Goal: Find specific page/section: Find specific page/section

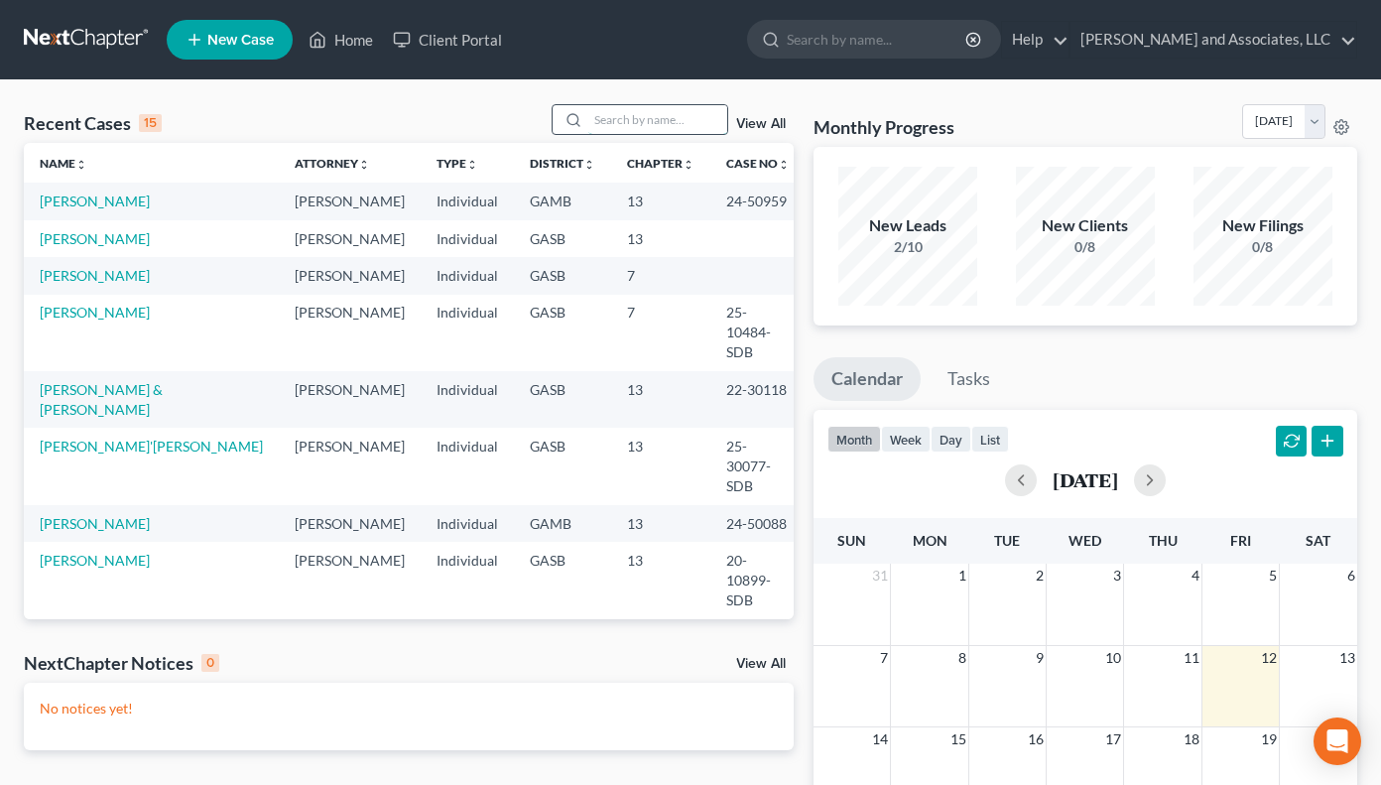
click at [610, 123] on input "search" at bounding box center [657, 119] width 139 height 29
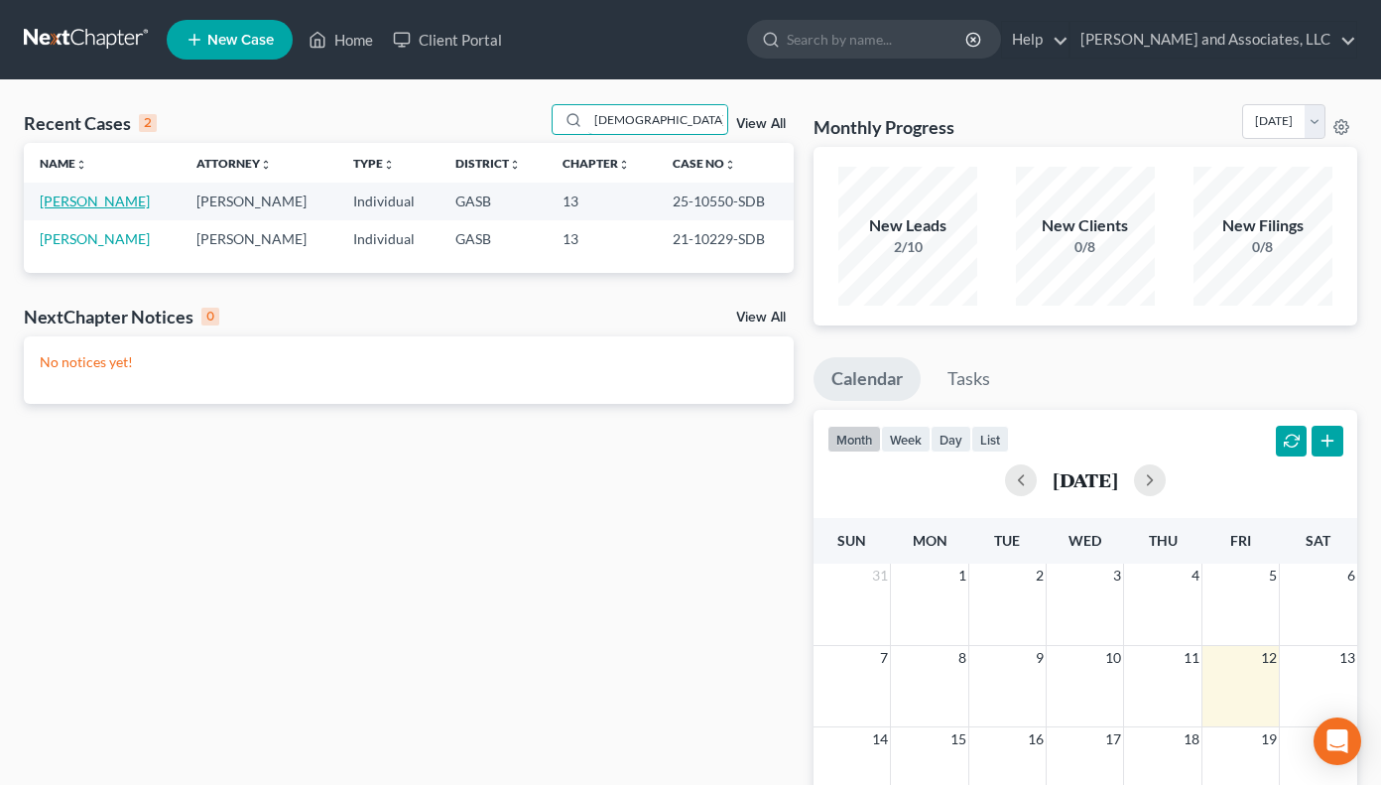
type input "[DEMOGRAPHIC_DATA]"
click at [114, 202] on link "[PERSON_NAME]" at bounding box center [95, 200] width 110 height 17
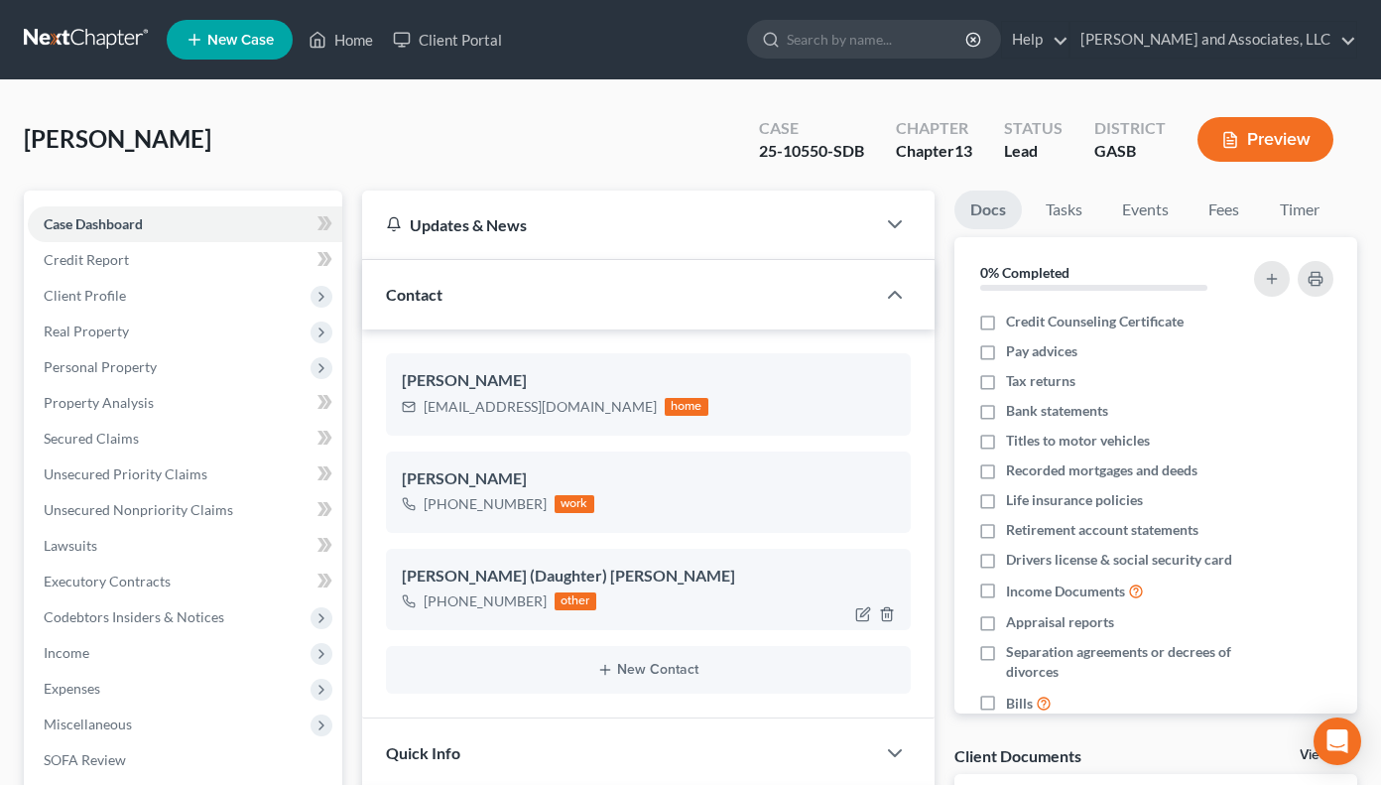
click at [558, 605] on div "other" at bounding box center [576, 601] width 42 height 18
click at [487, 578] on div "[PERSON_NAME] (Daughter) [PERSON_NAME]" at bounding box center [648, 577] width 493 height 24
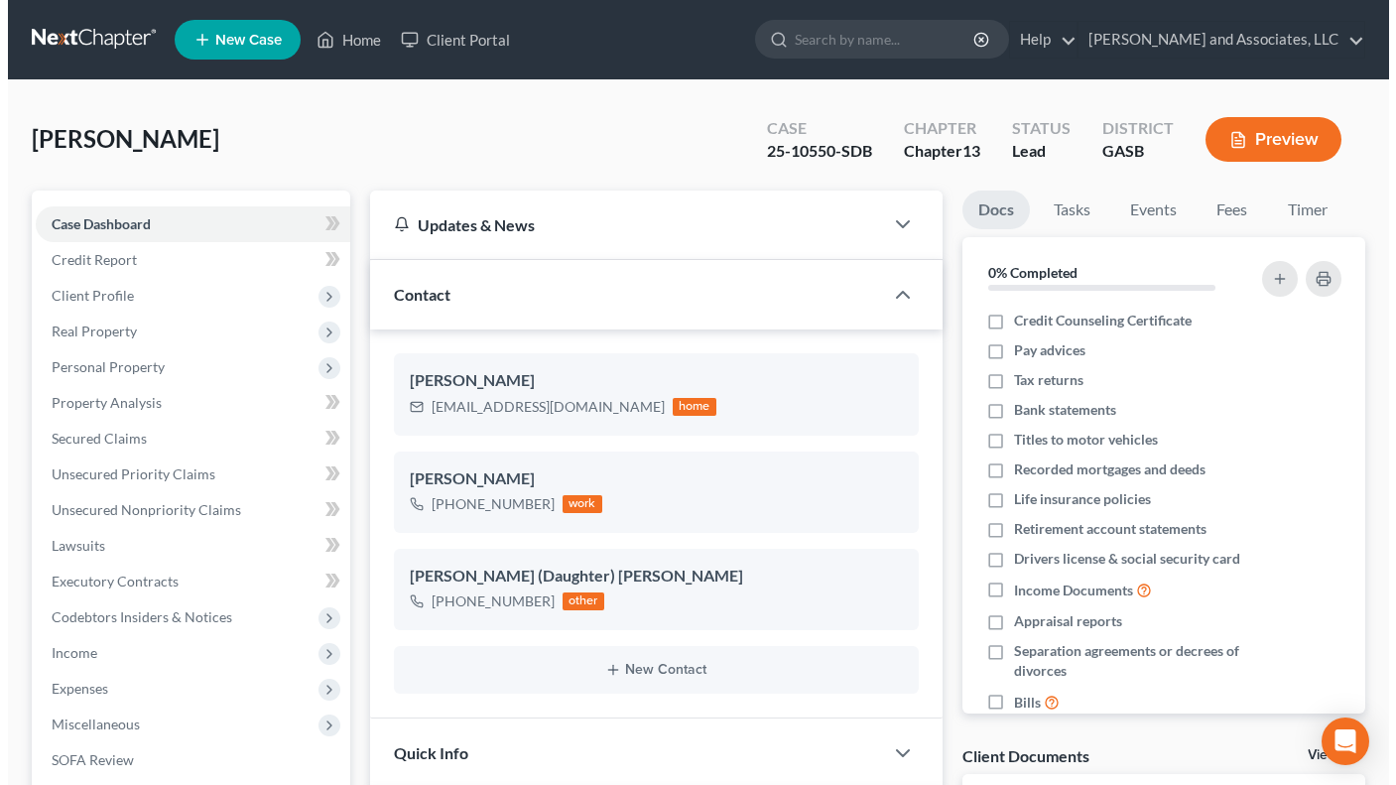
scroll to position [58, 0]
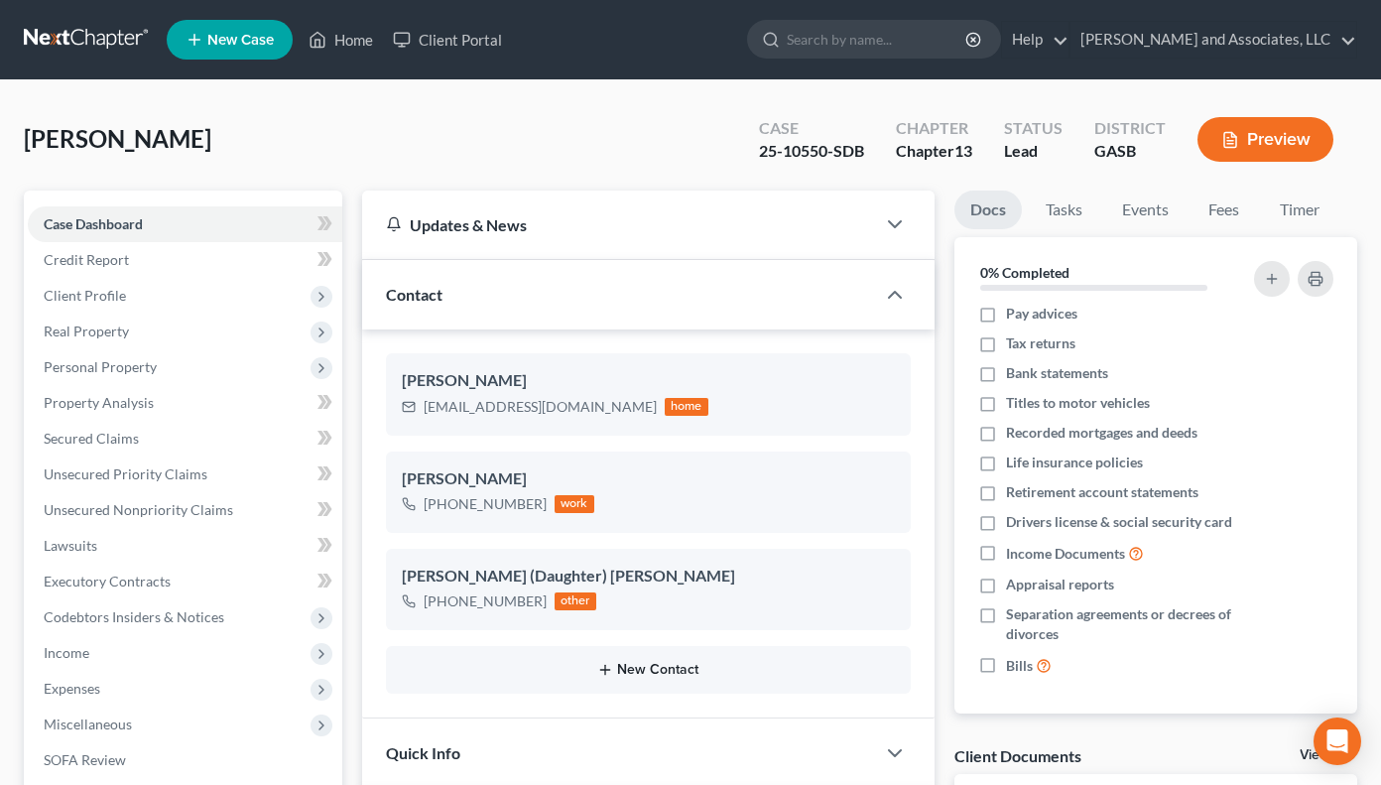
click at [638, 678] on button "New Contact" at bounding box center [648, 670] width 493 height 16
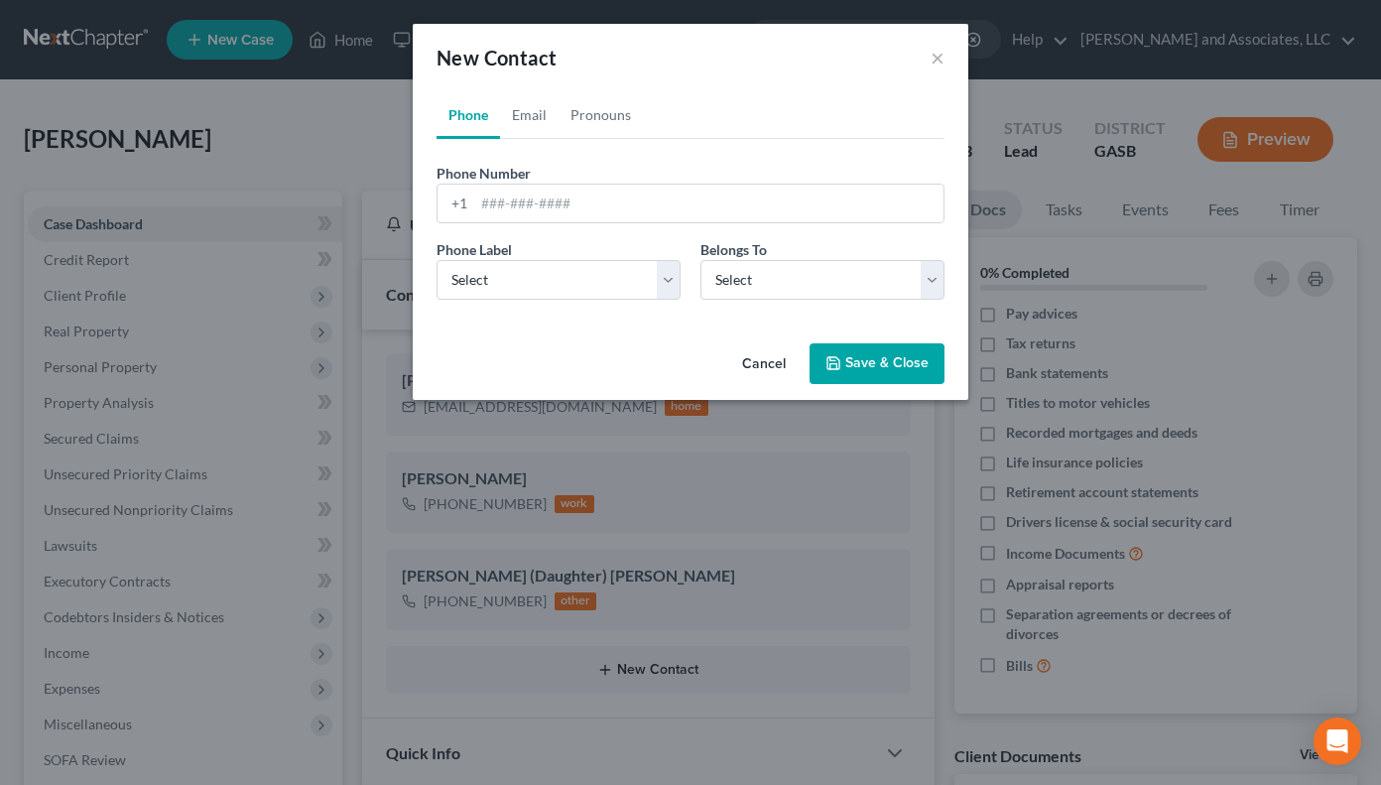
scroll to position [38, 0]
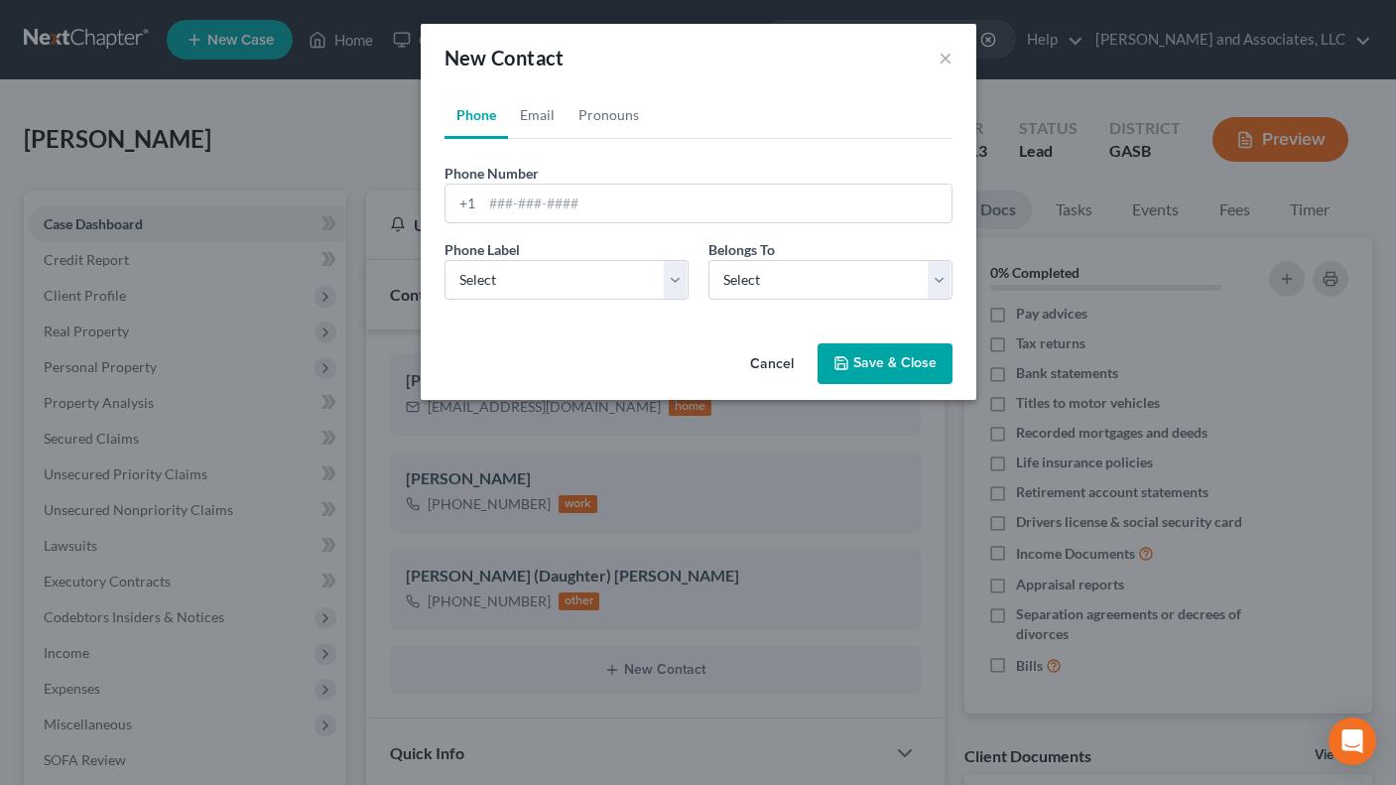
click at [466, 116] on link "Phone" at bounding box center [477, 115] width 64 height 48
drag, startPoint x: 735, startPoint y: 349, endPoint x: 750, endPoint y: 393, distance: 46.1
click at [745, 385] on div "Cancel Save & Close" at bounding box center [699, 367] width 556 height 65
click at [746, 378] on button "Cancel" at bounding box center [771, 365] width 75 height 40
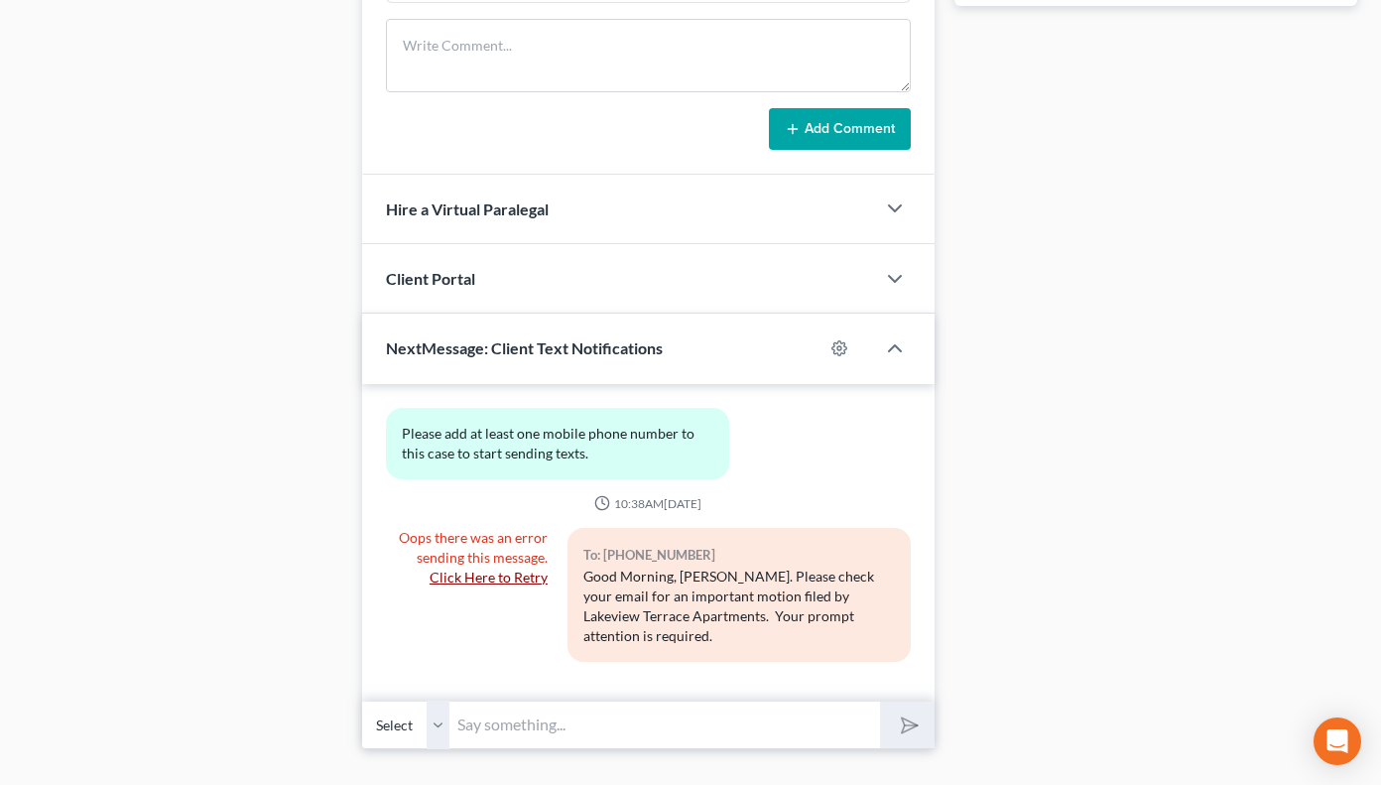
scroll to position [1064, 0]
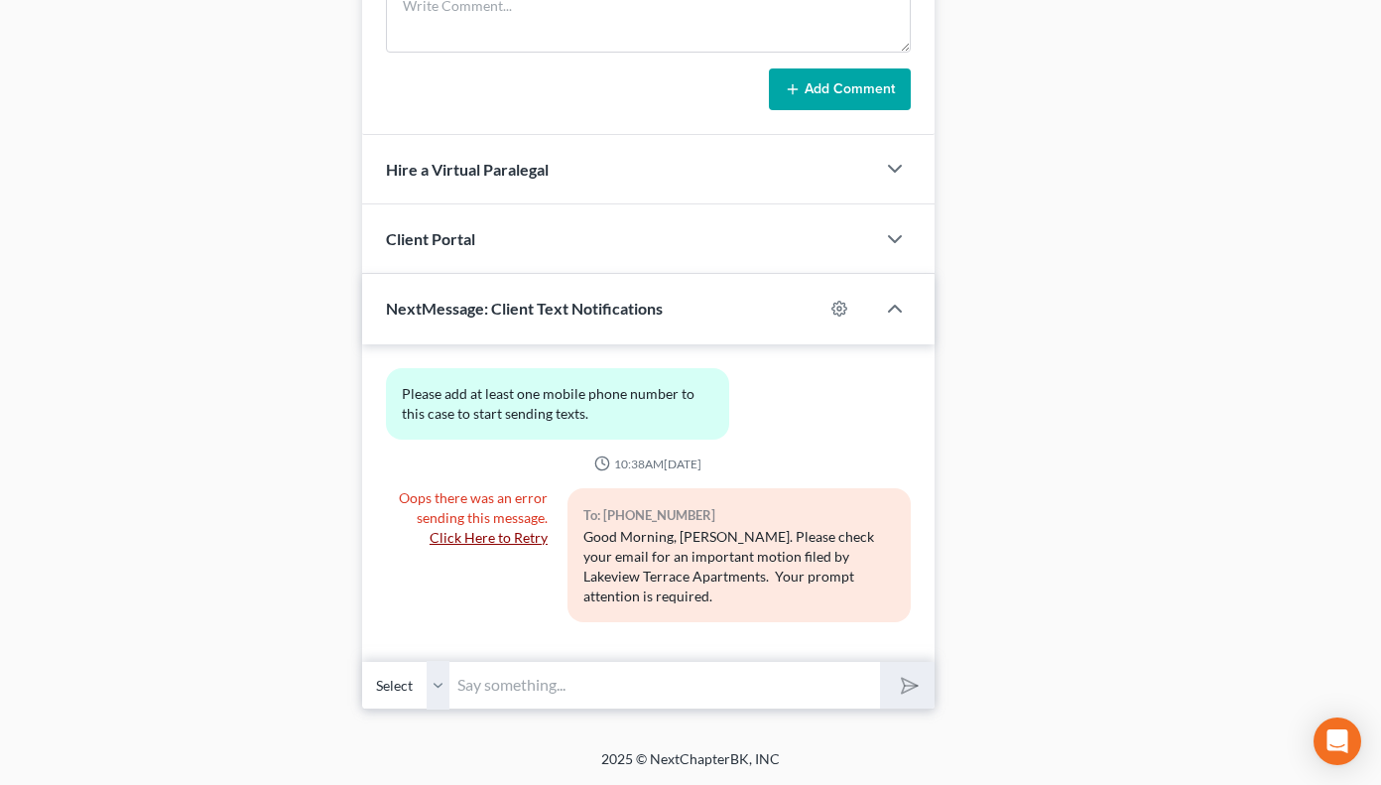
click at [507, 694] on input "text" at bounding box center [664, 685] width 430 height 49
click at [437, 696] on select "Select" at bounding box center [405, 685] width 87 height 49
click at [439, 687] on select "Select" at bounding box center [405, 685] width 87 height 49
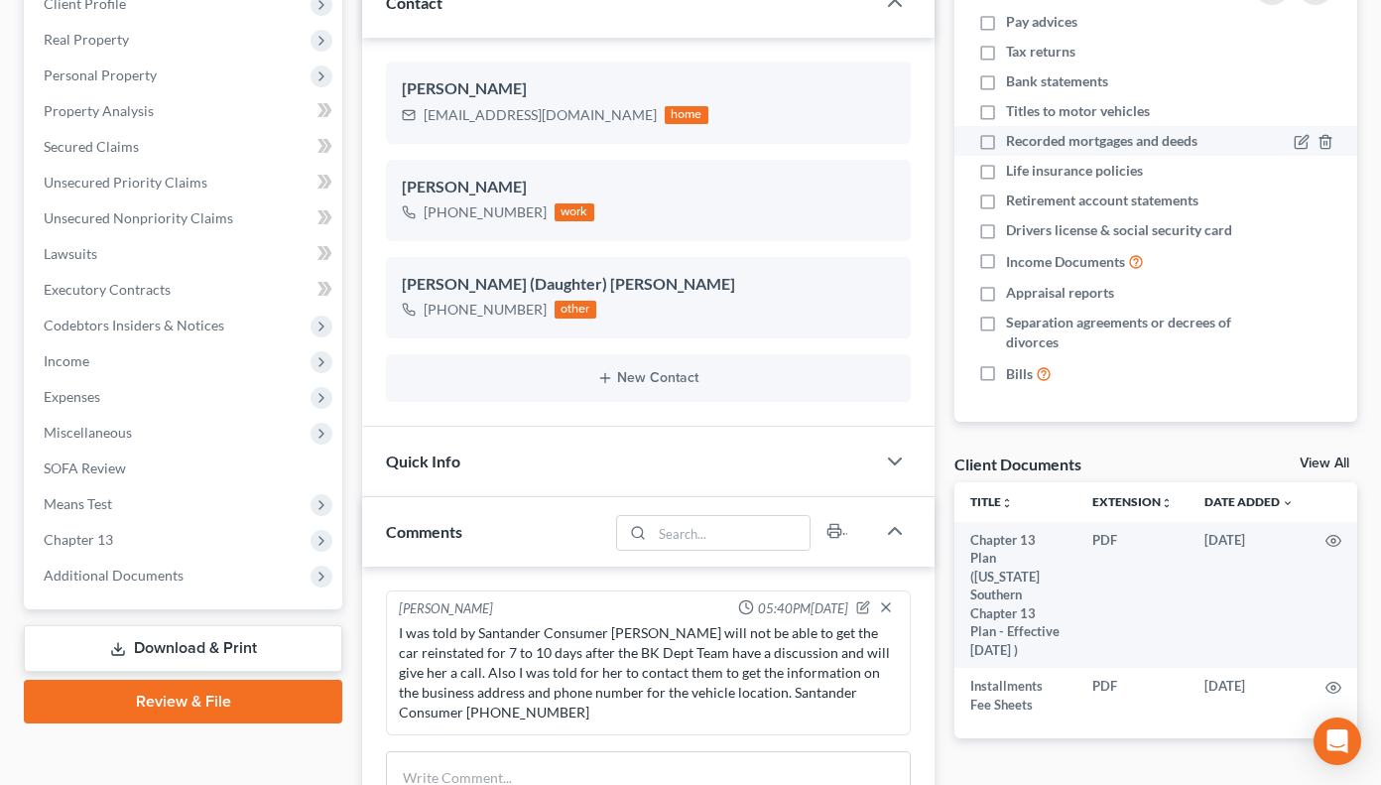
scroll to position [287, 0]
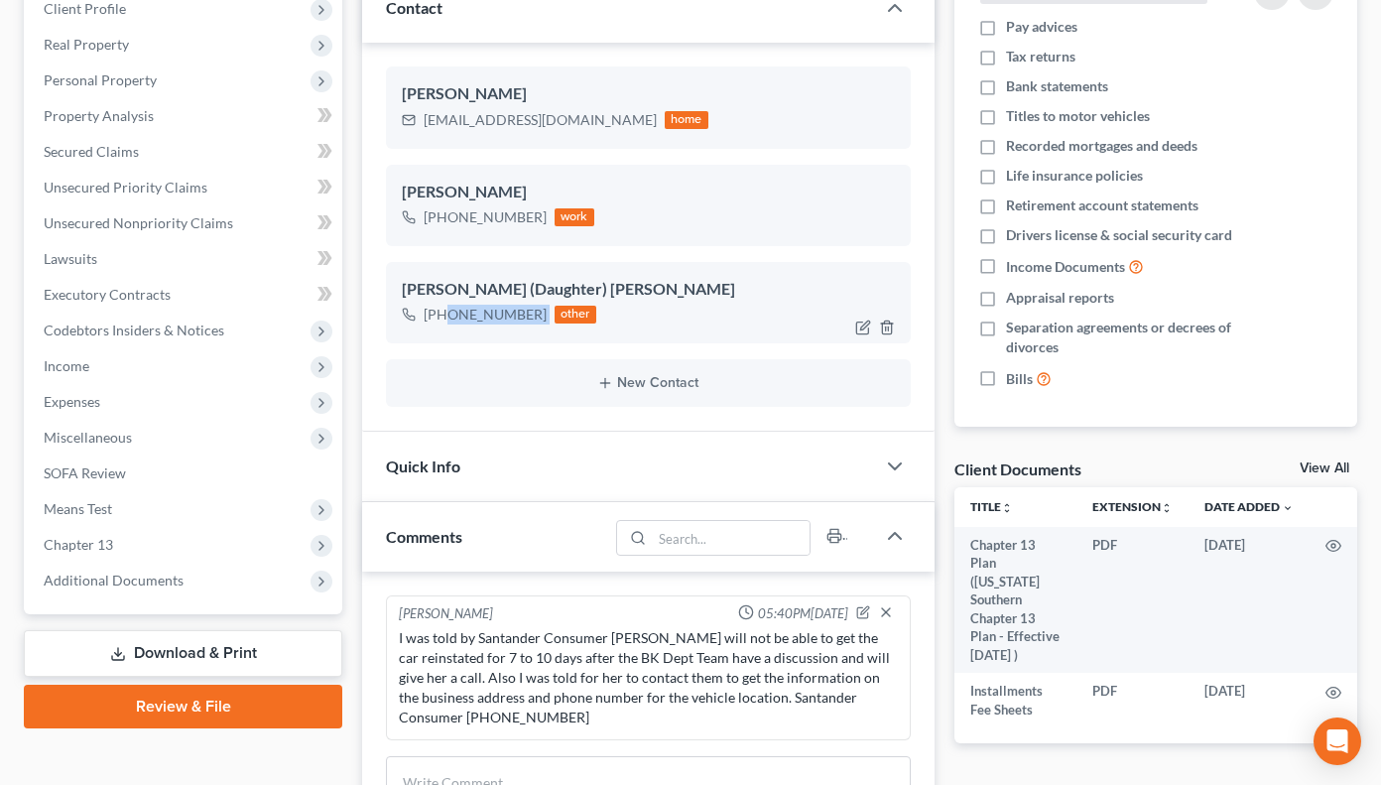
drag, startPoint x: 548, startPoint y: 312, endPoint x: 437, endPoint y: 312, distance: 111.1
click at [437, 312] on div "[PHONE_NUMBER] other" at bounding box center [499, 315] width 194 height 26
click at [736, 251] on ng-include "[PERSON_NAME] [EMAIL_ADDRESS][DOMAIN_NAME] home [PERSON_NAME] [PHONE_NUMBER] wo…" at bounding box center [648, 236] width 525 height 340
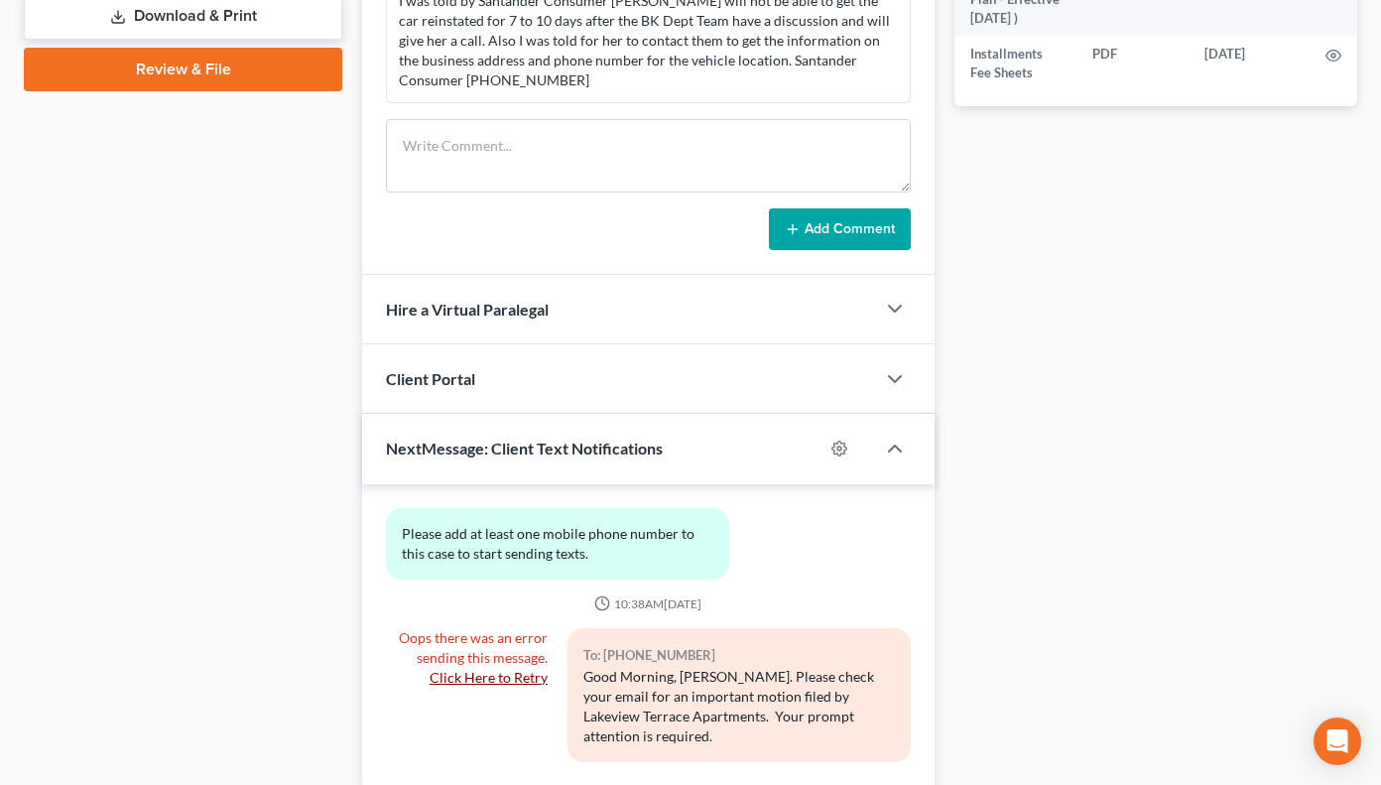
scroll to position [1064, 0]
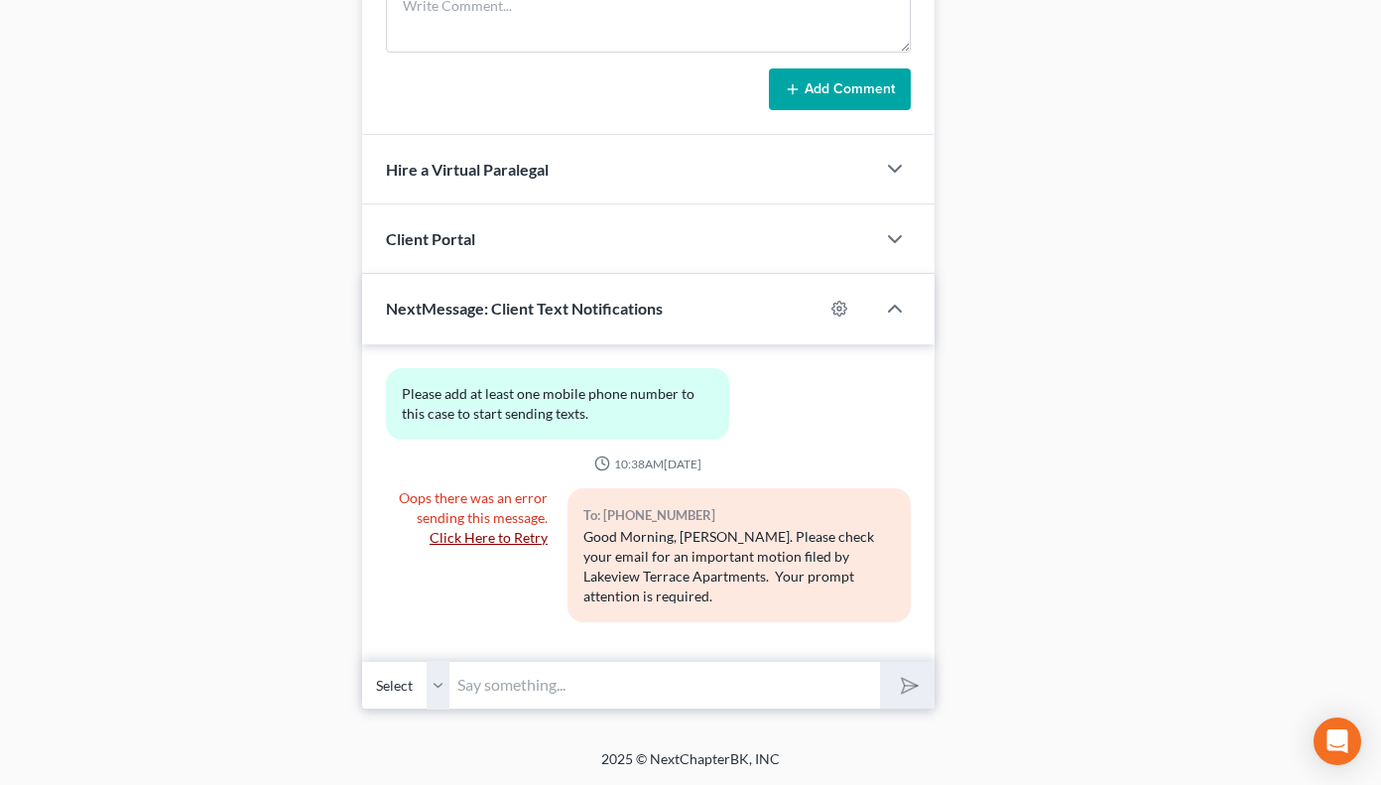
click at [558, 687] on input "text" at bounding box center [664, 685] width 430 height 49
click at [463, 679] on input "text" at bounding box center [664, 685] width 430 height 49
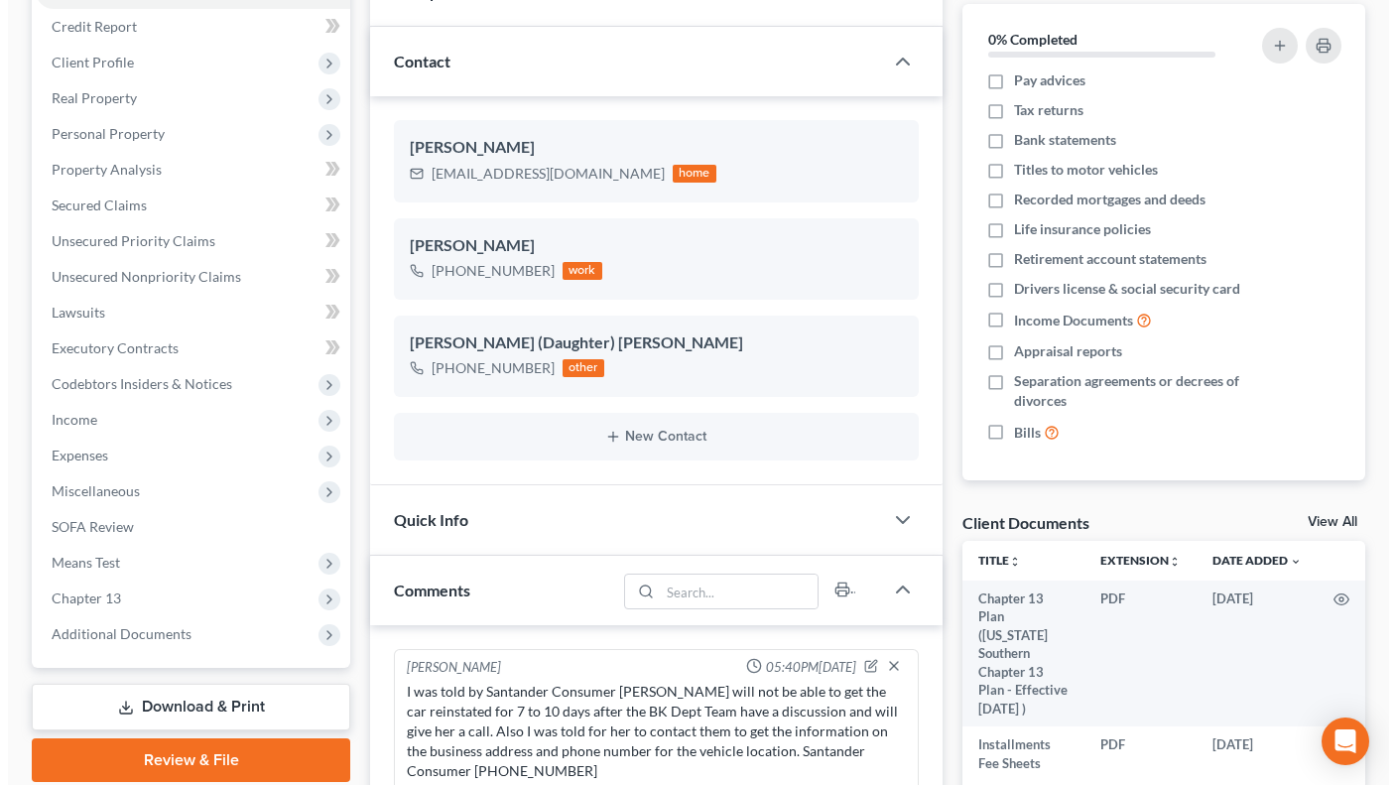
scroll to position [193, 0]
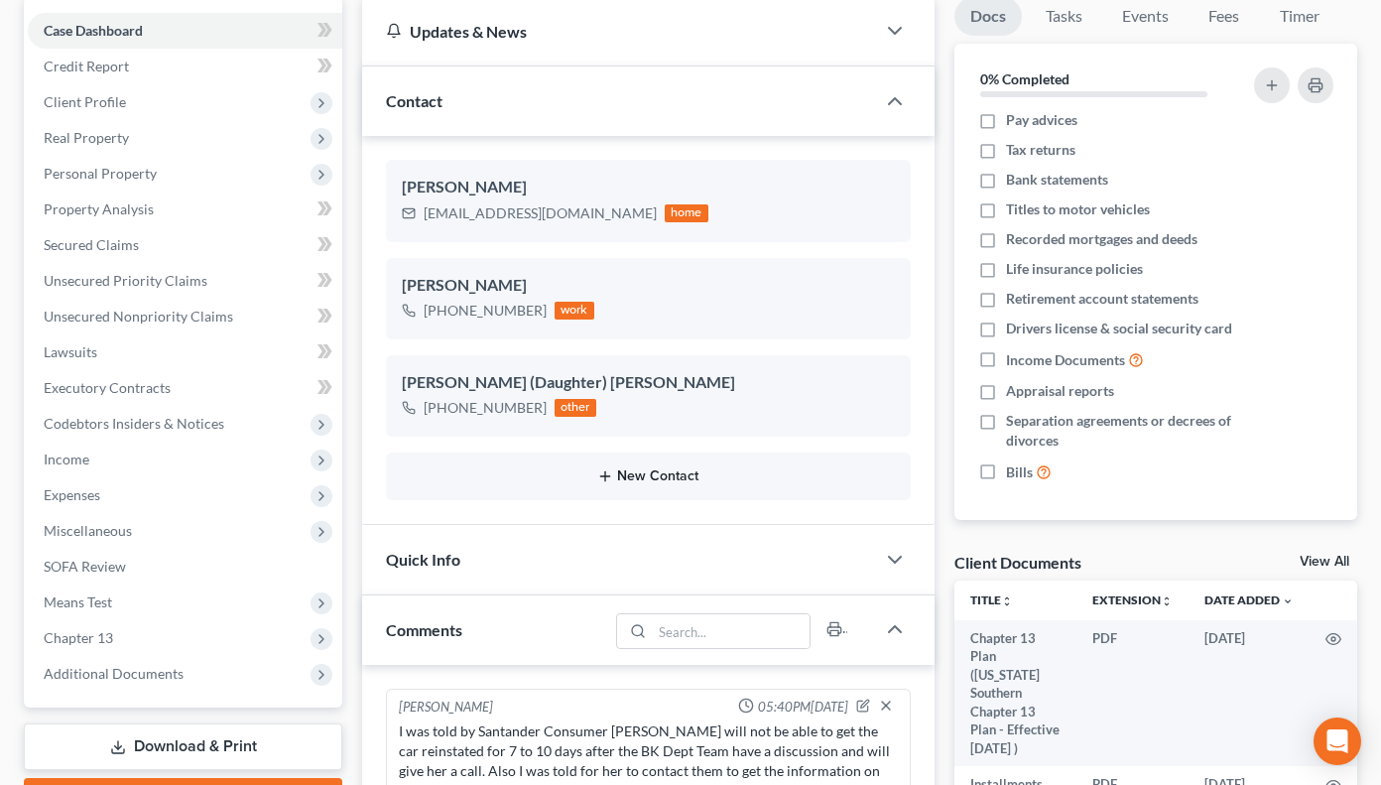
type input "Ms. Simp"
click at [622, 472] on button "New Contact" at bounding box center [648, 476] width 493 height 16
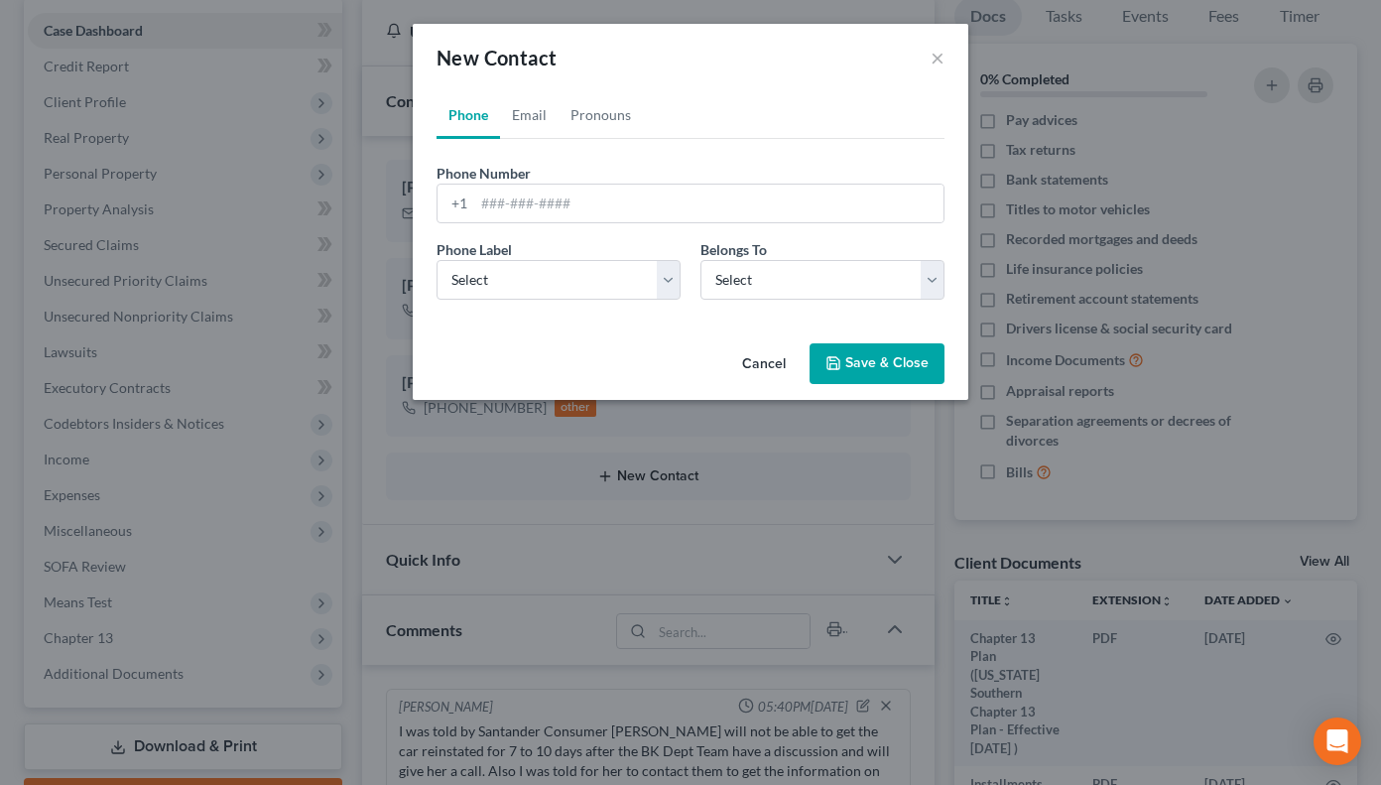
scroll to position [38, 0]
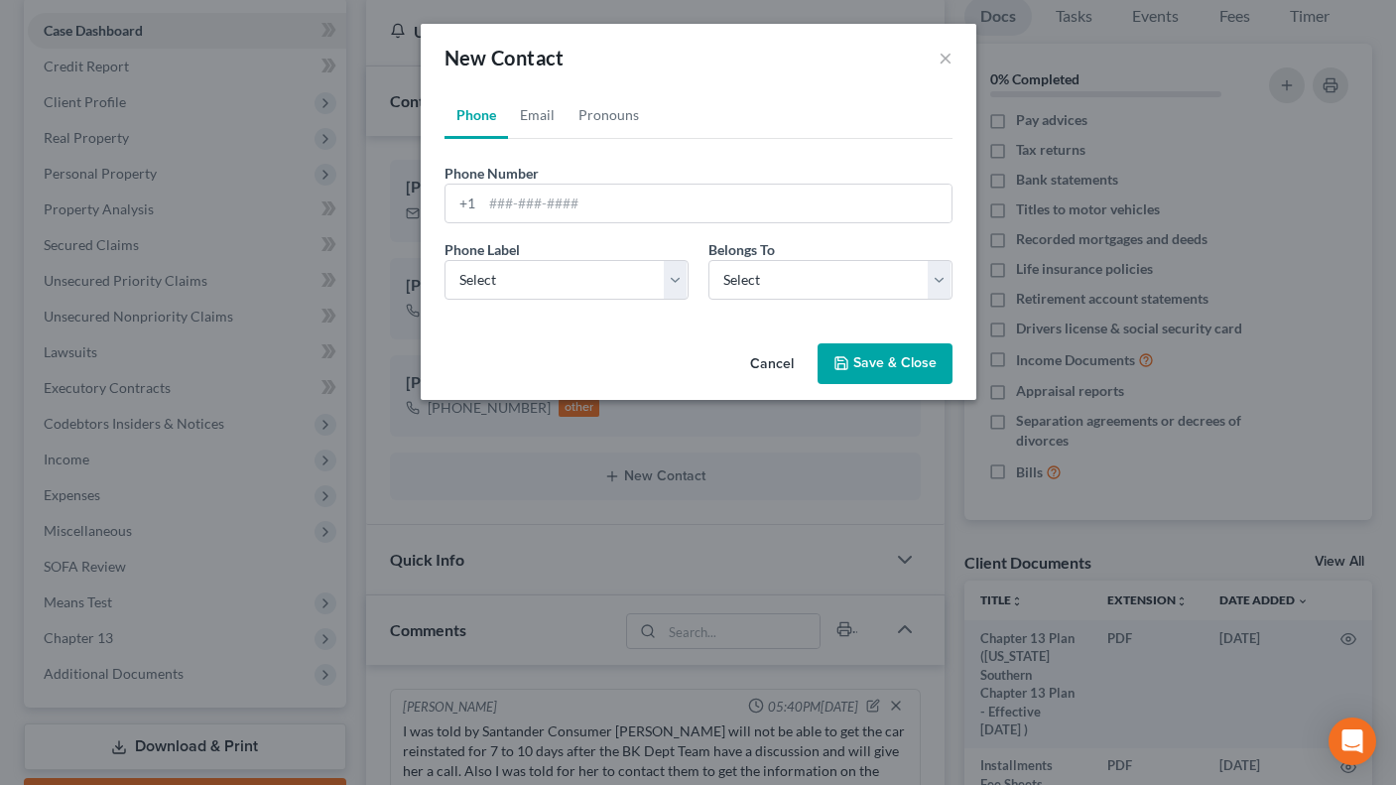
click at [771, 369] on button "Cancel" at bounding box center [771, 365] width 75 height 40
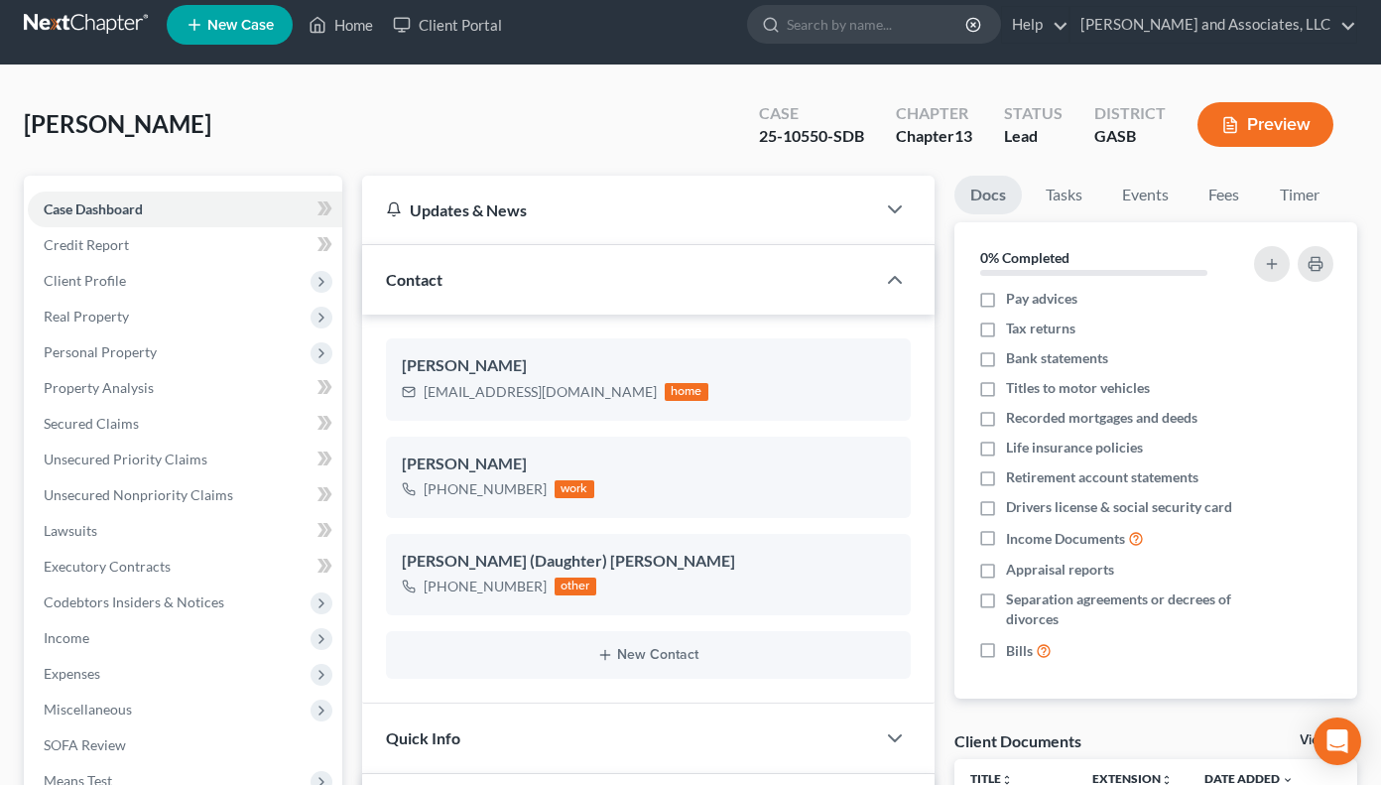
scroll to position [25, 0]
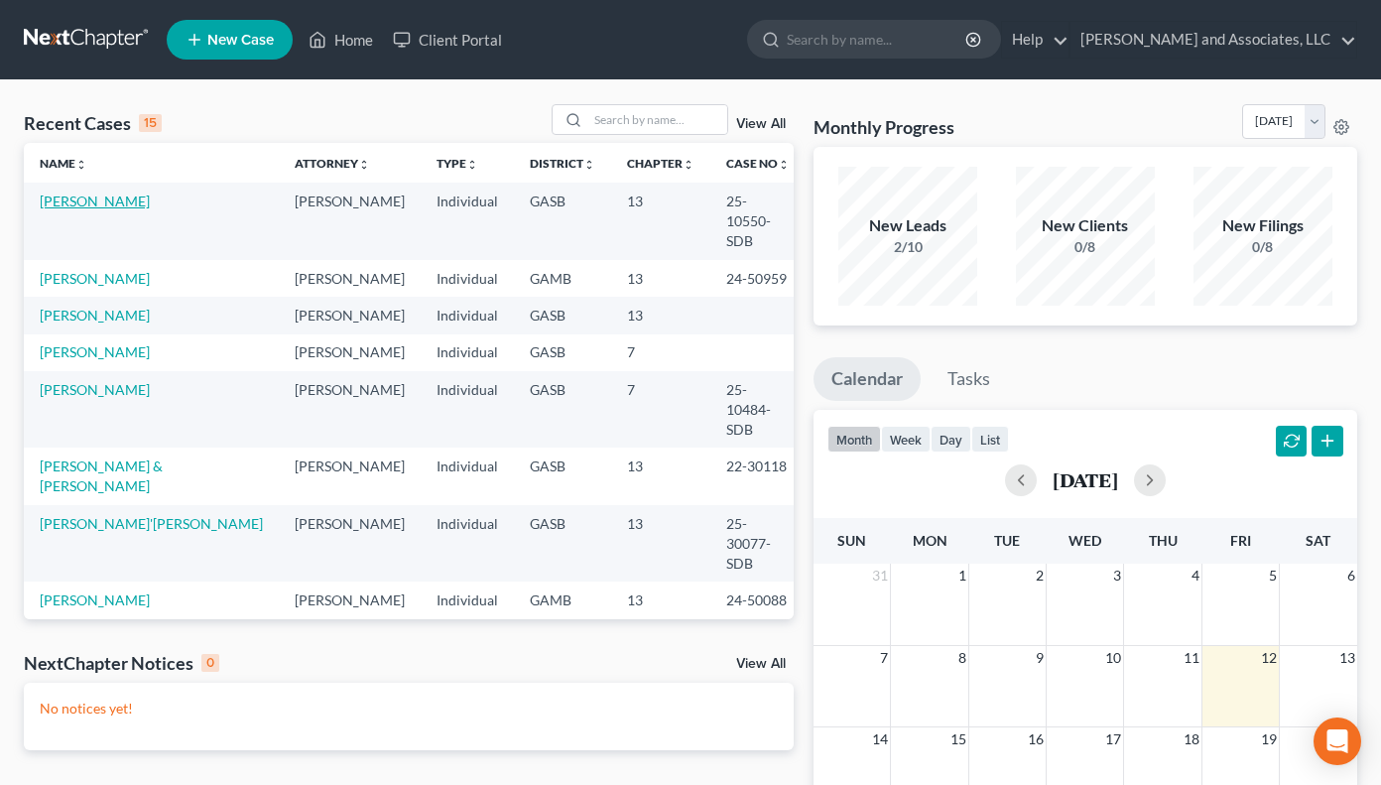
click at [114, 197] on link "[PERSON_NAME]" at bounding box center [95, 200] width 110 height 17
